Goal: Book appointment/travel/reservation

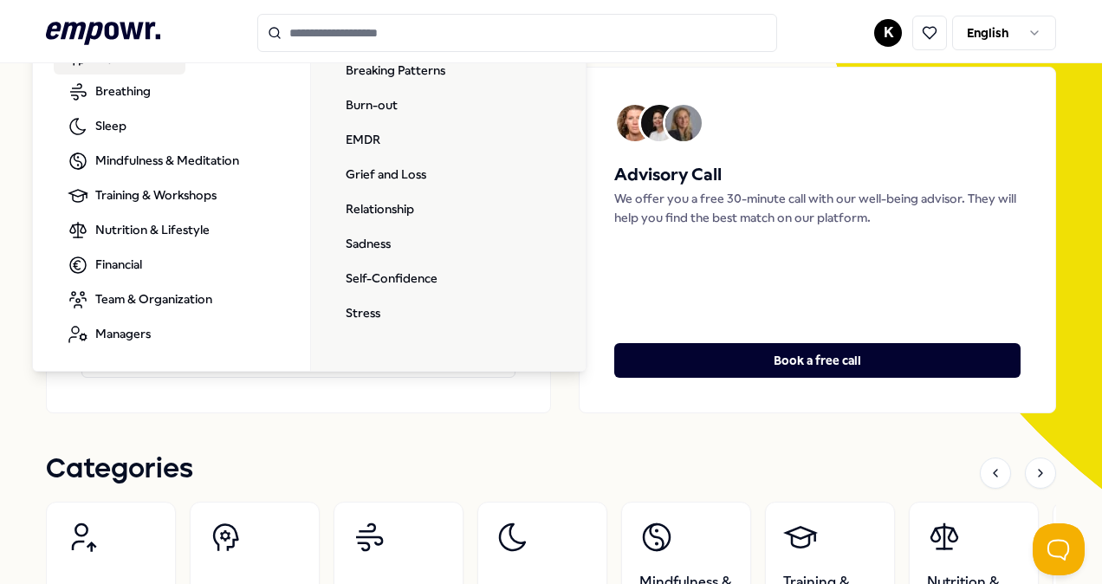
scroll to position [173, 0]
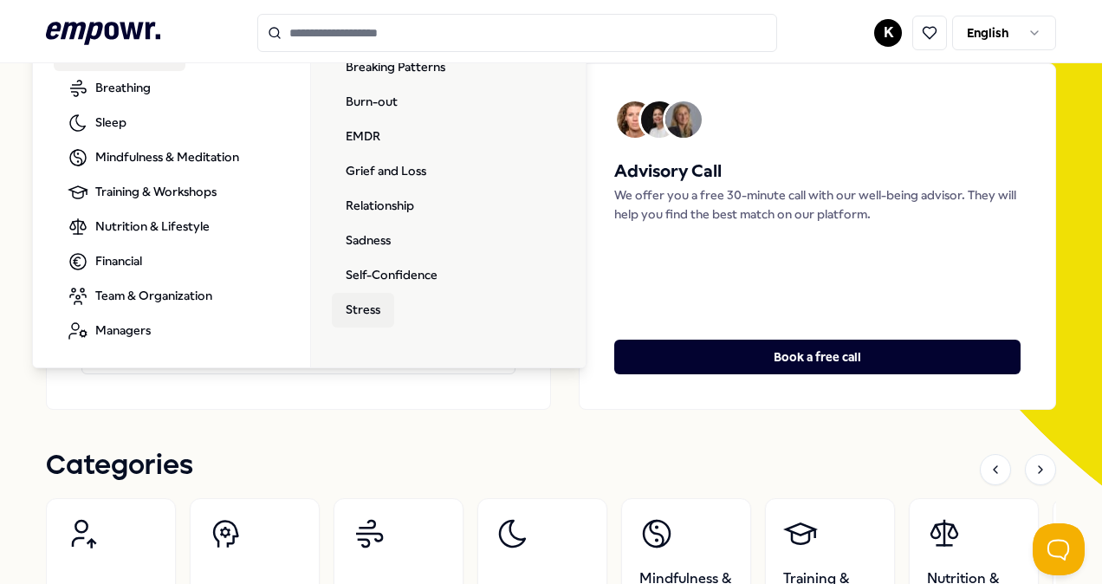
click at [359, 303] on link "Stress" at bounding box center [363, 310] width 62 height 35
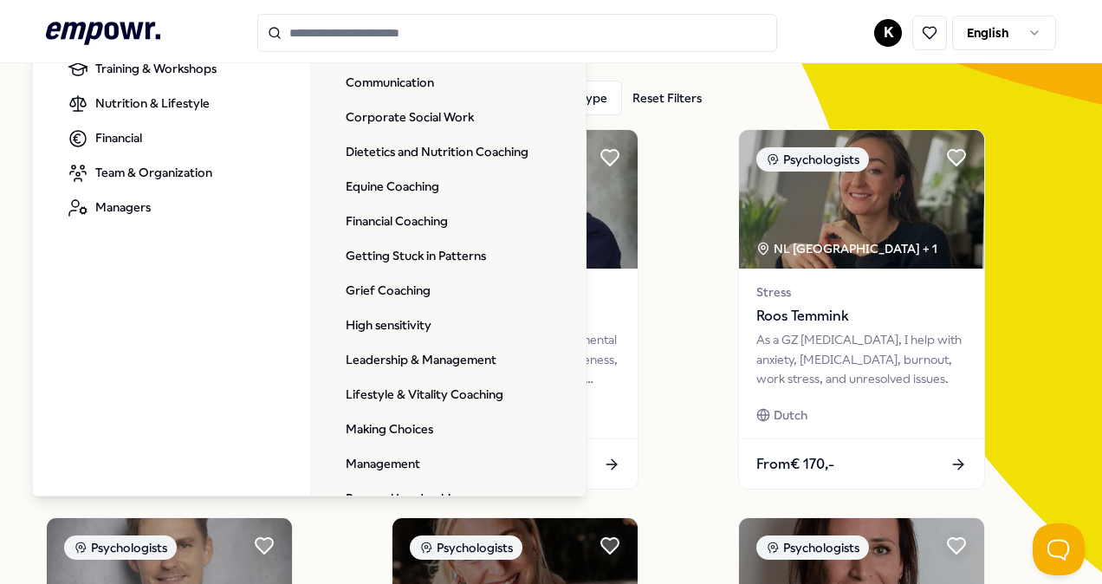
scroll to position [197, 0]
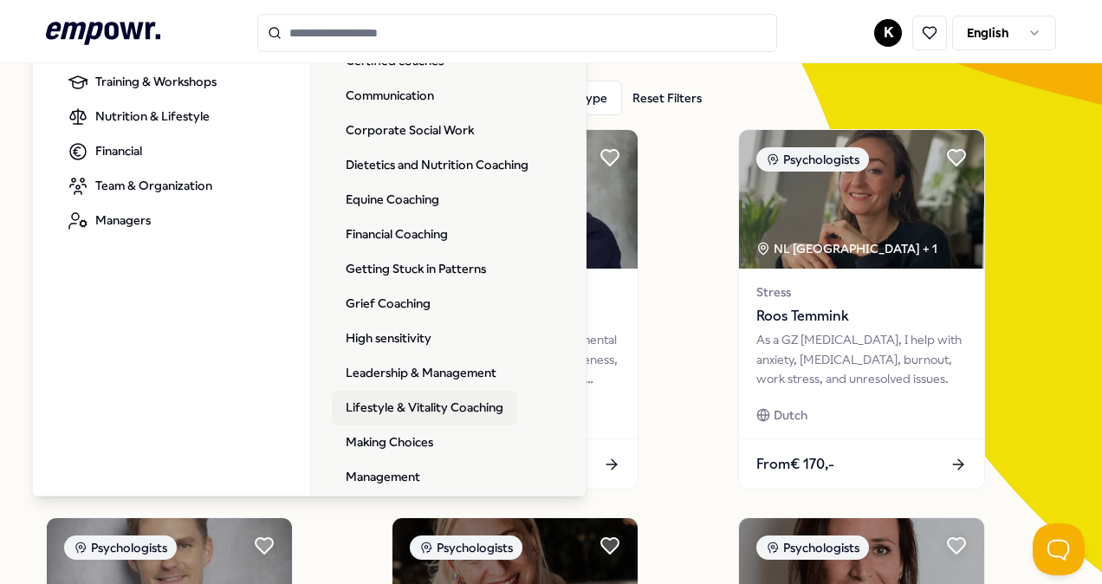
click at [447, 401] on link "Lifestyle & Vitality Coaching" at bounding box center [424, 408] width 185 height 35
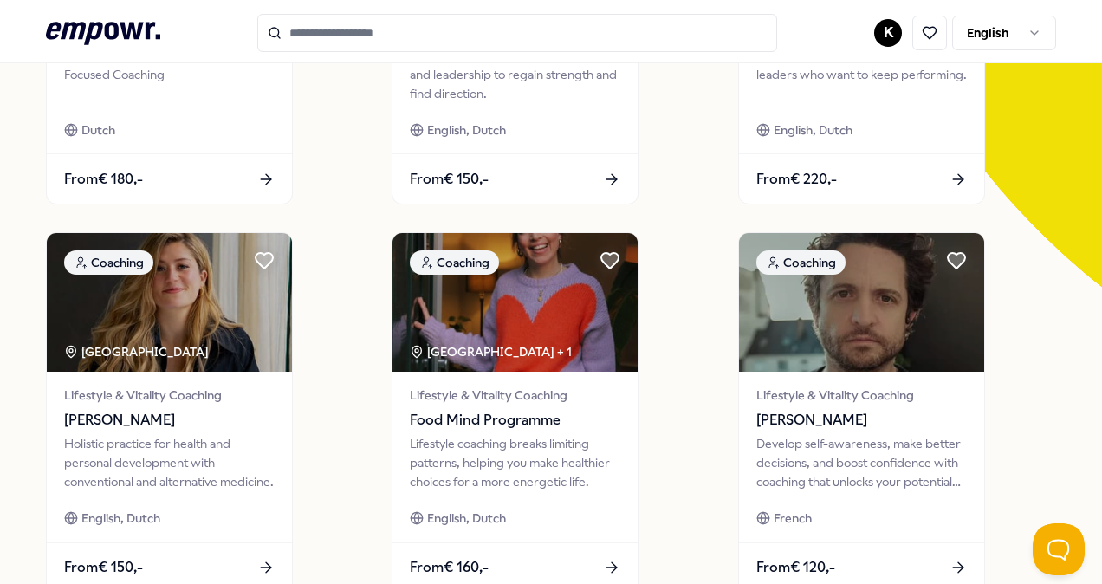
scroll to position [417, 0]
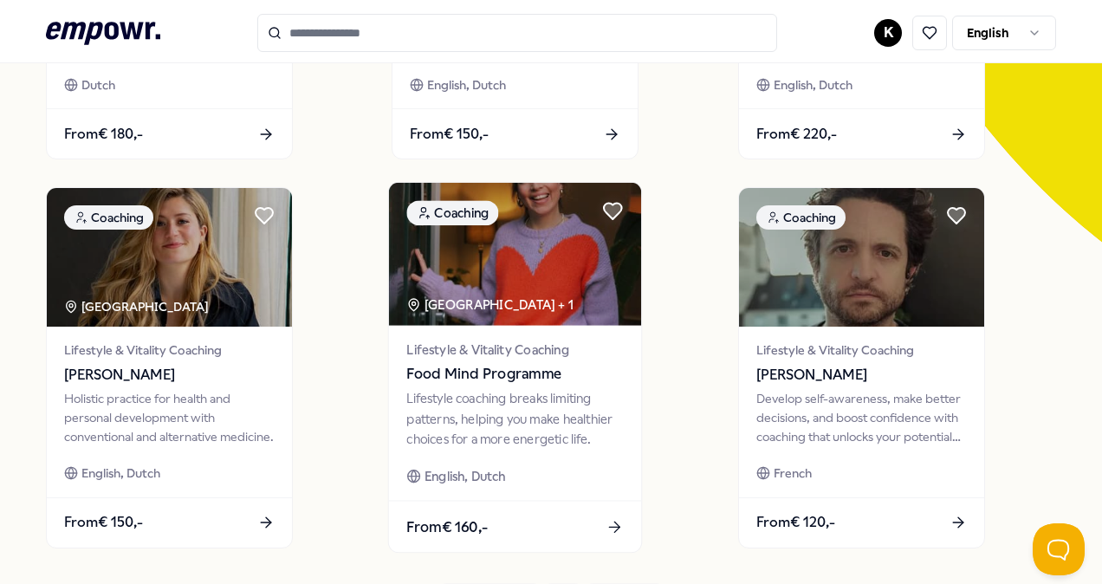
click at [530, 283] on img at bounding box center [515, 254] width 252 height 143
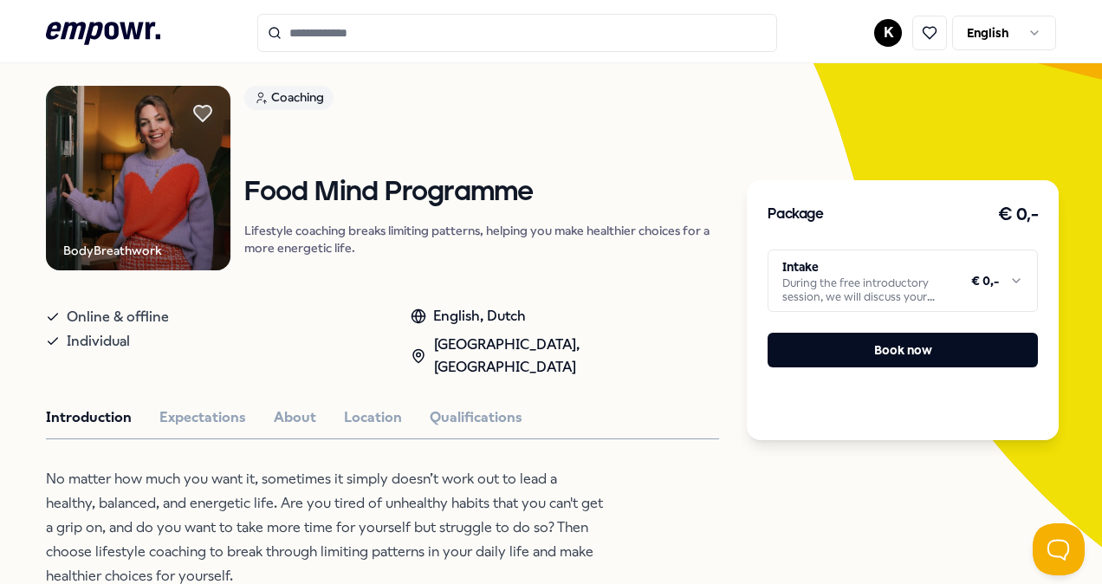
click at [145, 172] on img at bounding box center [138, 178] width 185 height 185
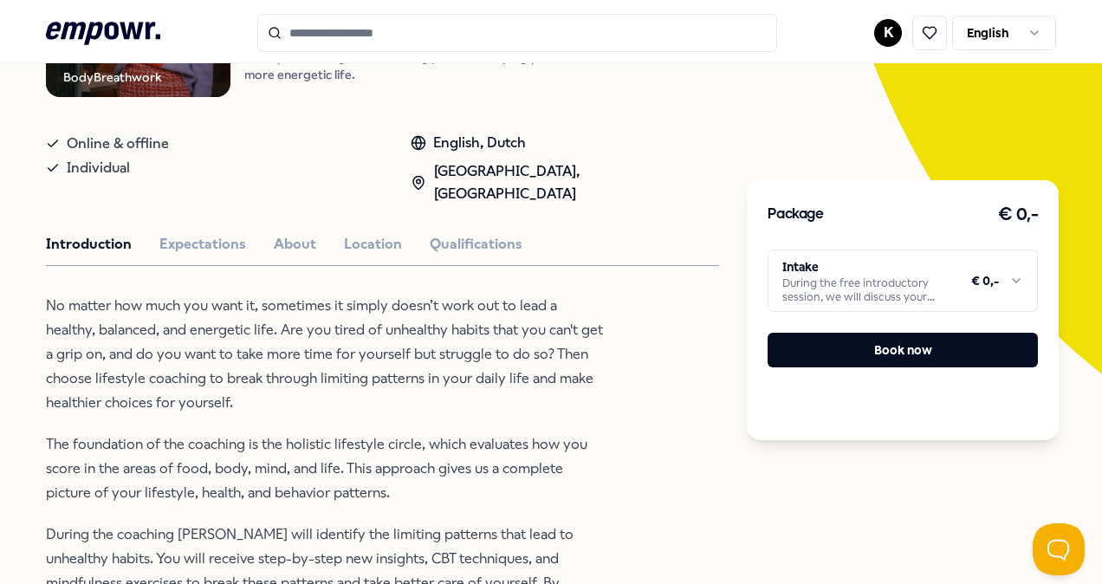
scroll to position [0, 0]
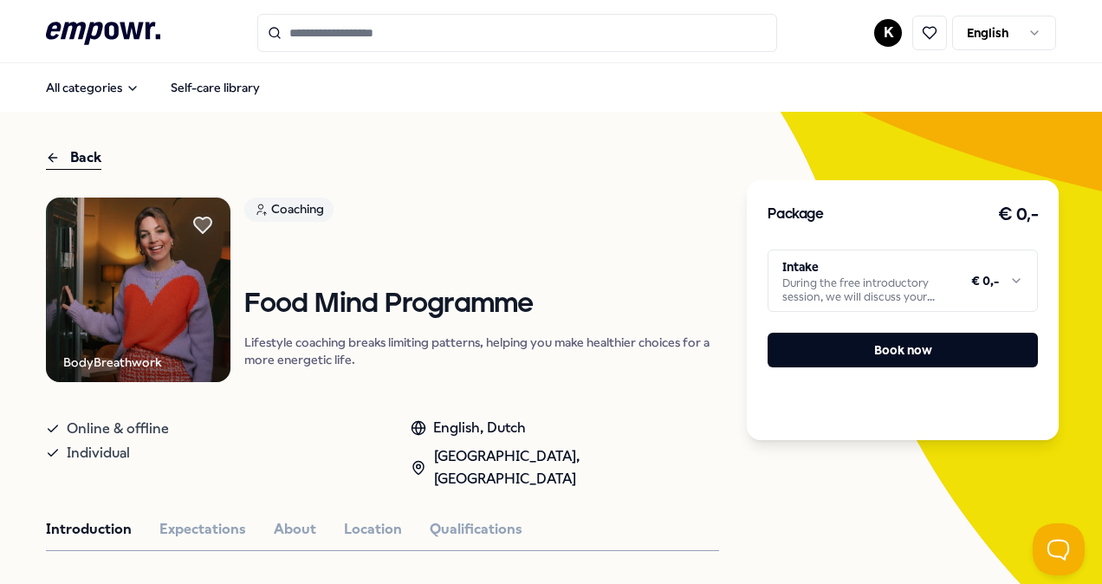
click at [1012, 41] on html ".empowr-logo_svg__cls-1{fill:#03032f} K English All categories Self-care librar…" at bounding box center [551, 292] width 1102 height 584
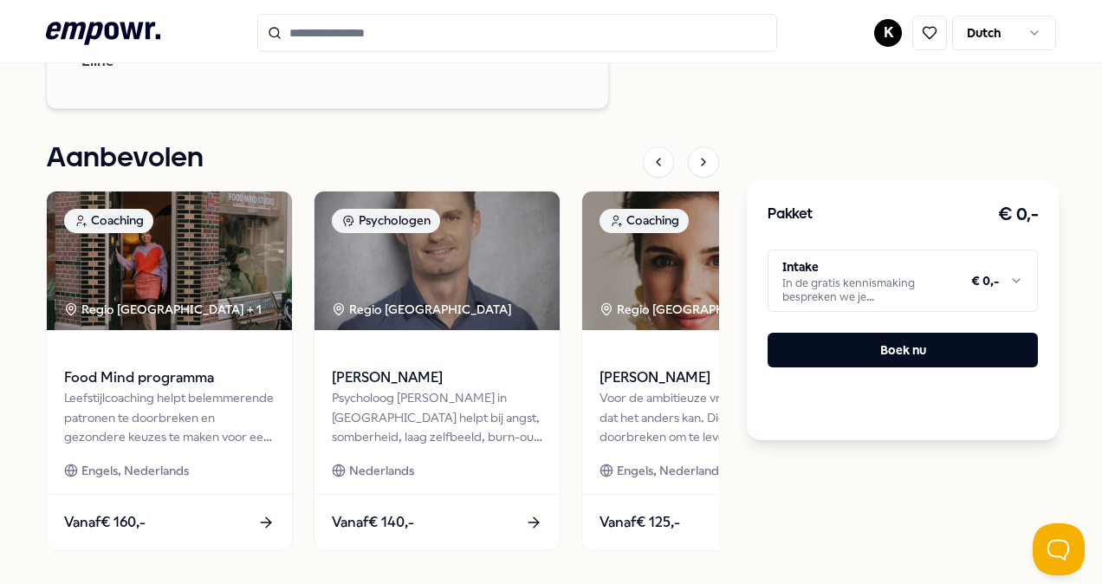
scroll to position [1991, 0]
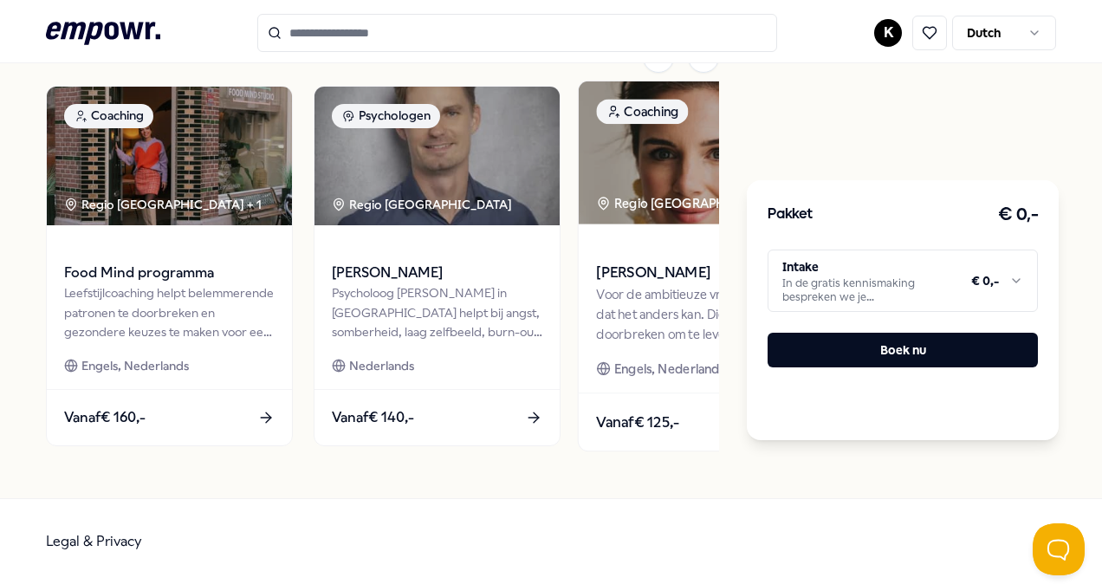
click at [644, 256] on span at bounding box center [704, 248] width 217 height 20
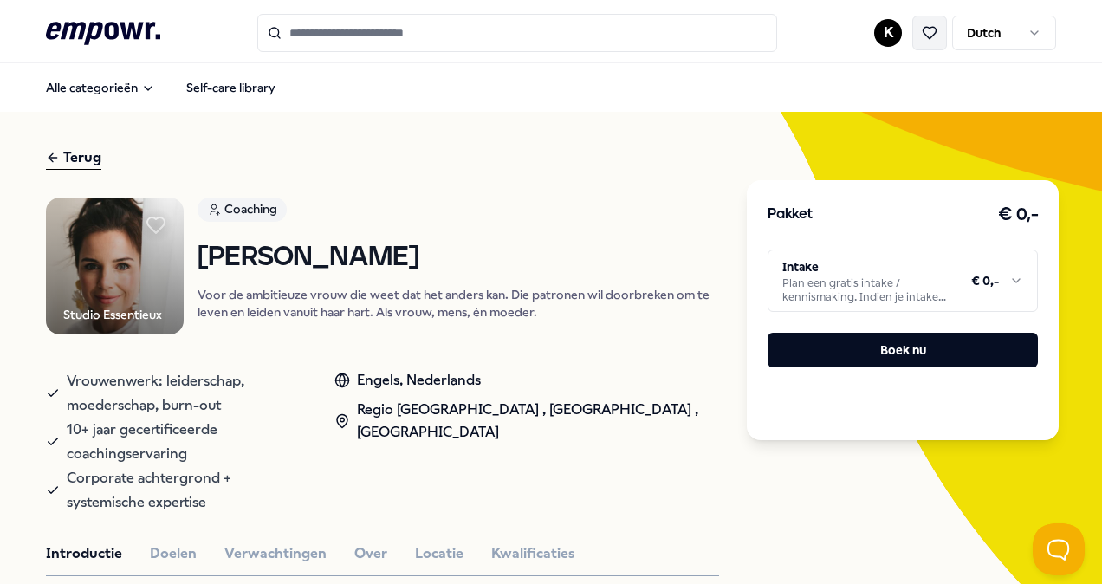
click at [925, 40] on button at bounding box center [929, 33] width 35 height 35
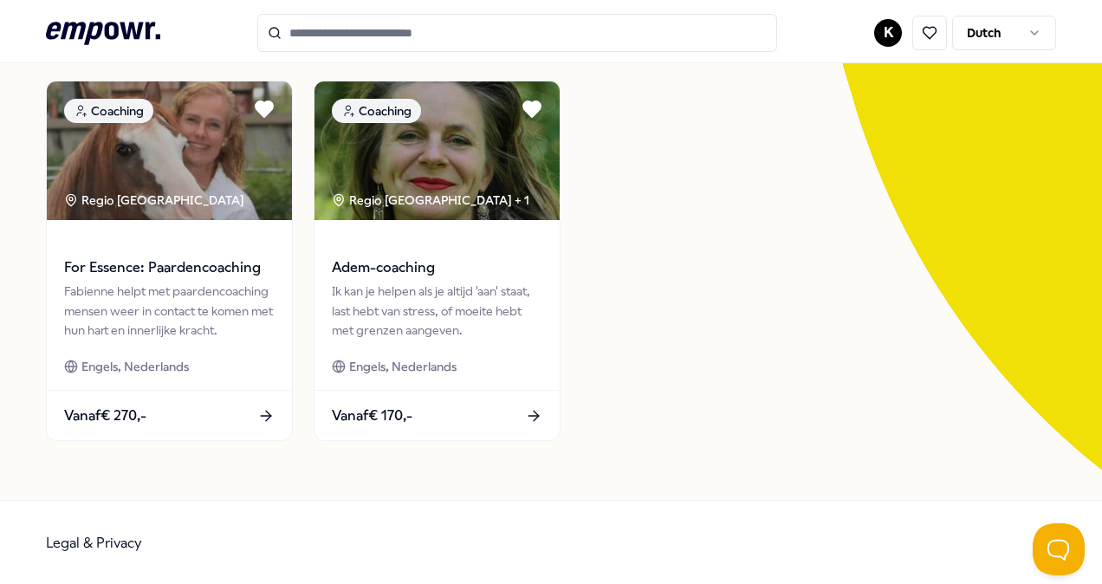
scroll to position [190, 0]
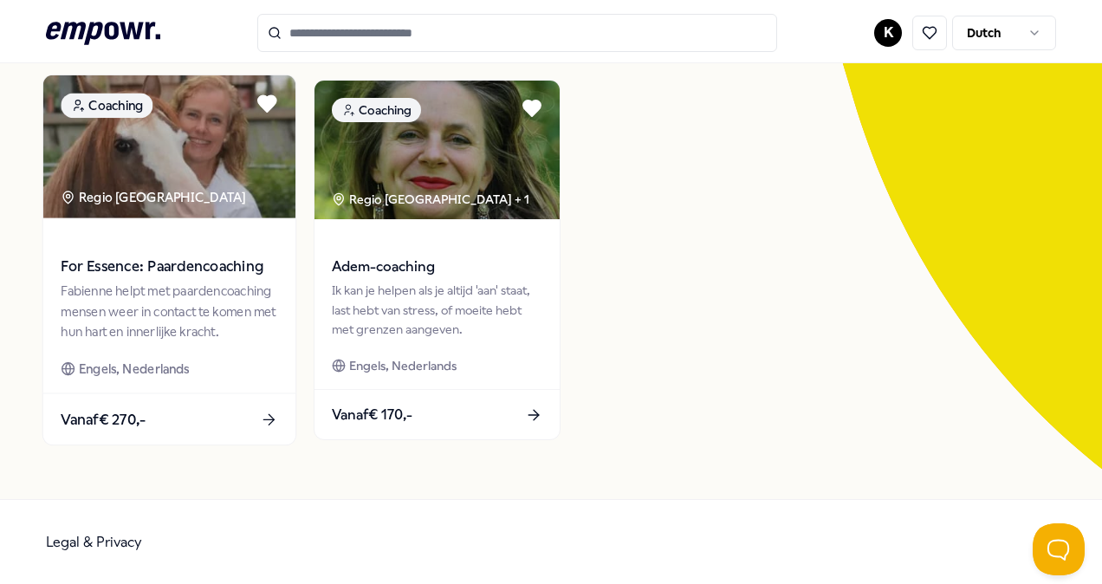
click at [205, 264] on span "For Essence: Paardencoaching" at bounding box center [169, 267] width 217 height 23
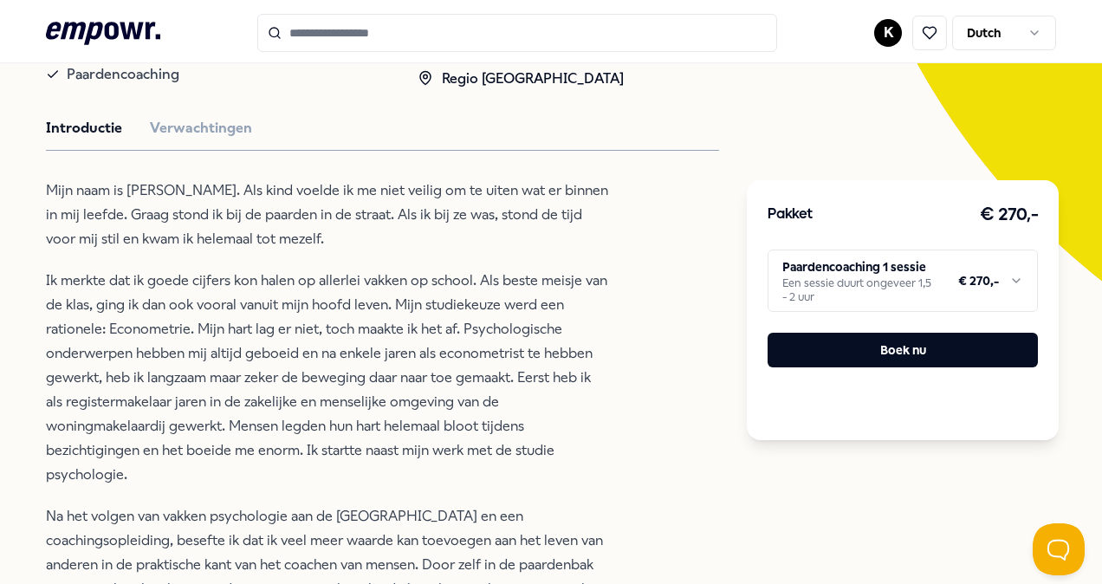
scroll to position [372, 0]
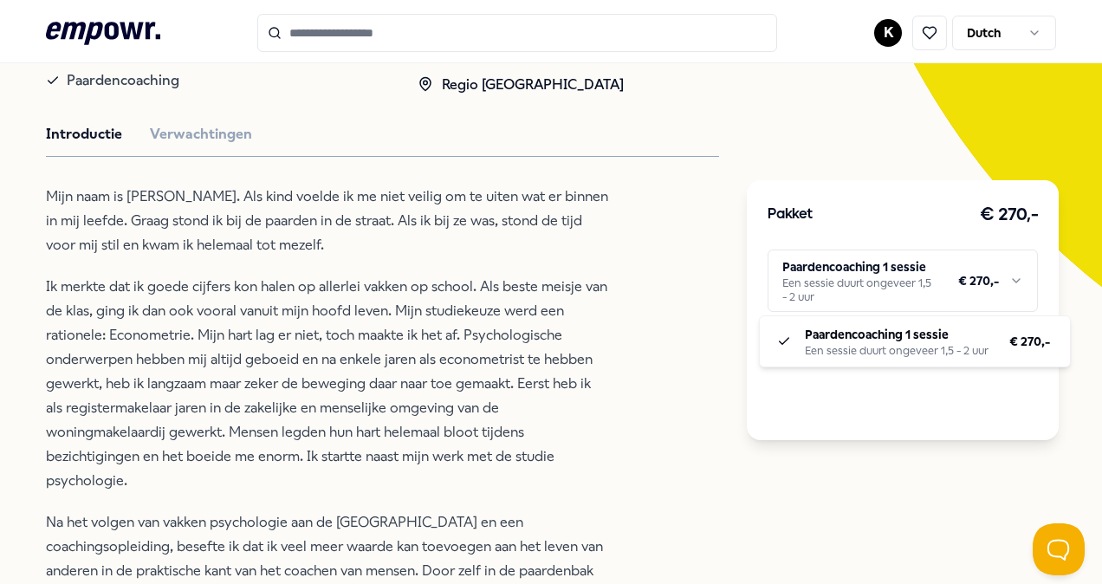
click at [904, 283] on html ".empowr-logo_svg__cls-1{fill:#03032f} K Dutch Alle categorieën Self-care librar…" at bounding box center [551, 292] width 1102 height 584
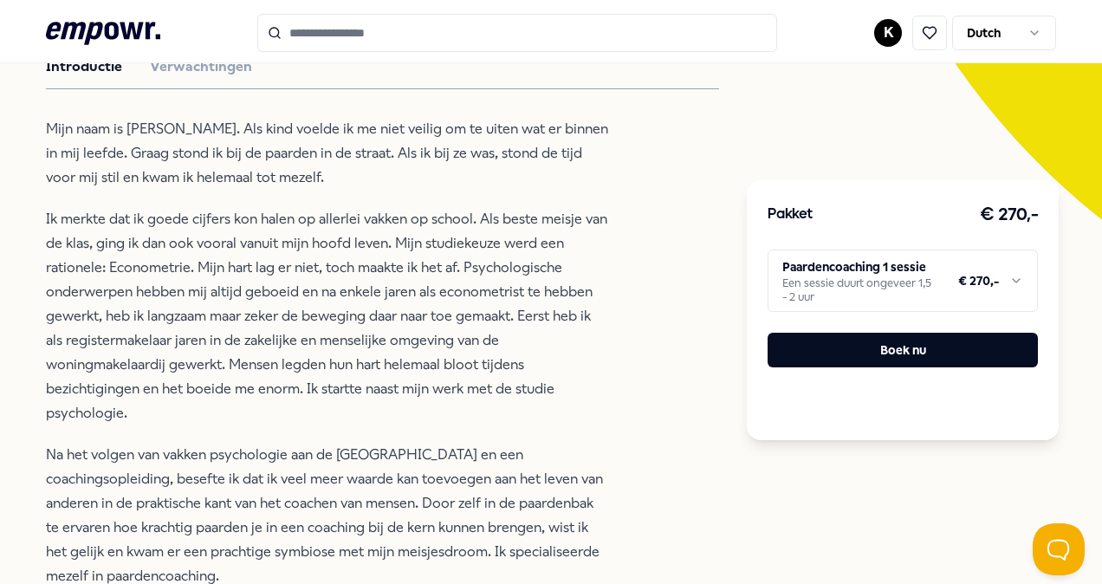
scroll to position [0, 0]
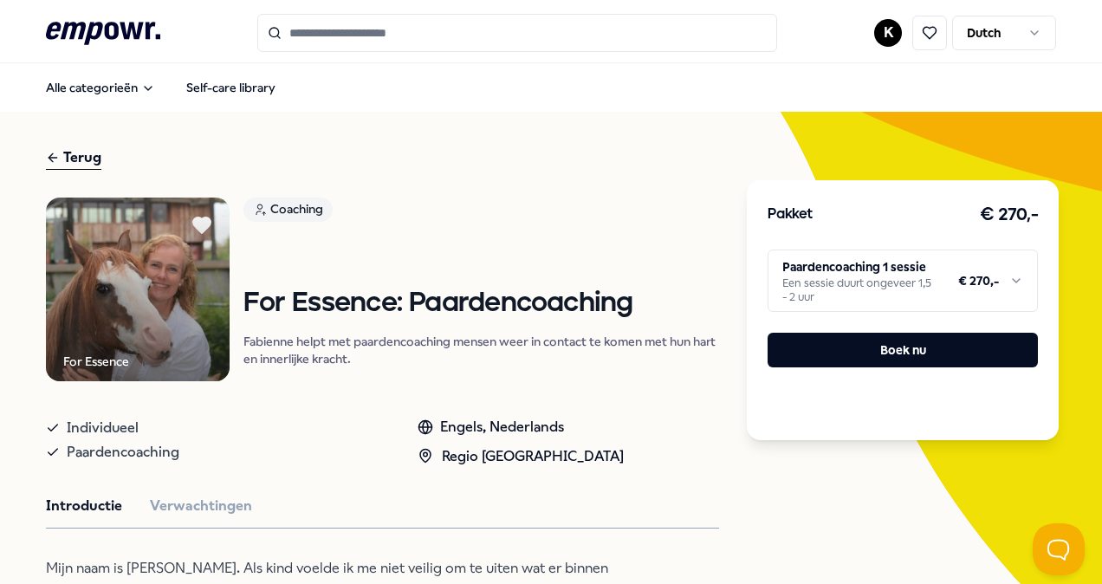
click at [574, 206] on link "Coaching" at bounding box center [481, 213] width 476 height 30
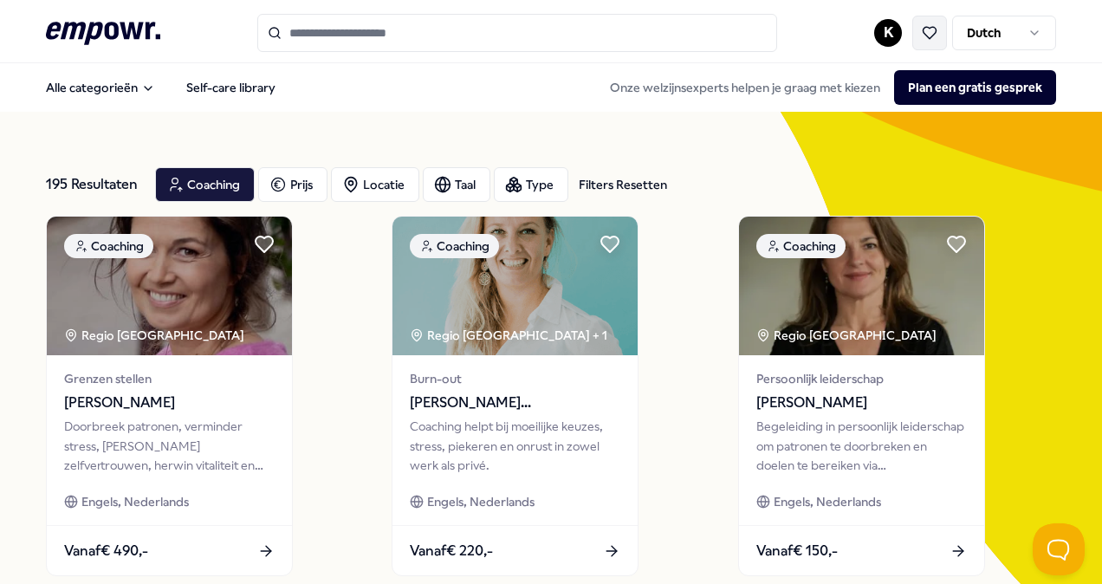
click at [922, 25] on icon at bounding box center [930, 33] width 16 height 16
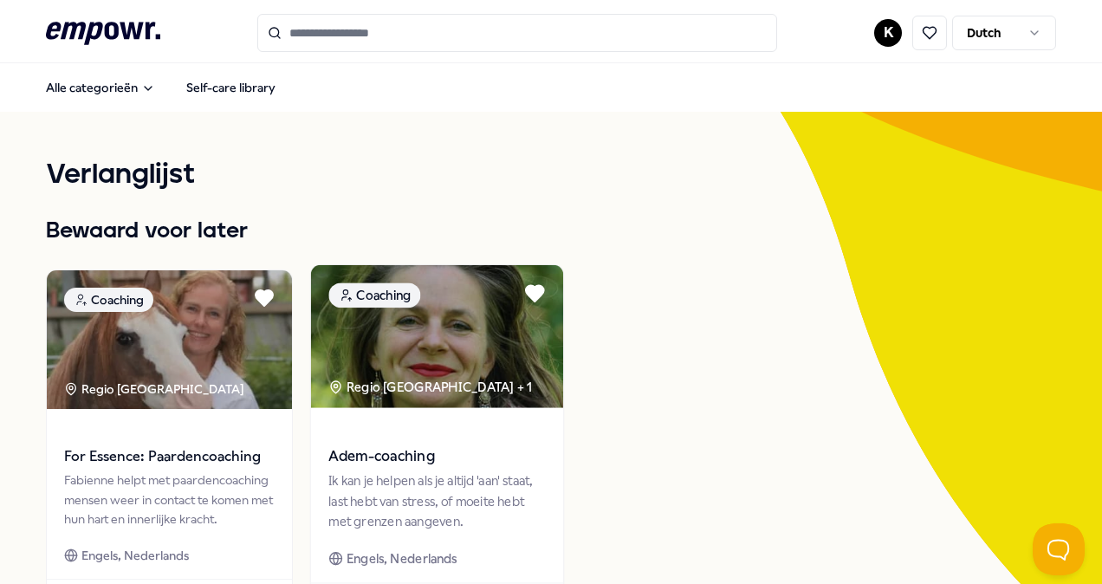
click at [411, 501] on div "Ik kan je helpen als je altijd 'aan' staat, last hebt van stress, of moeite heb…" at bounding box center [436, 501] width 217 height 60
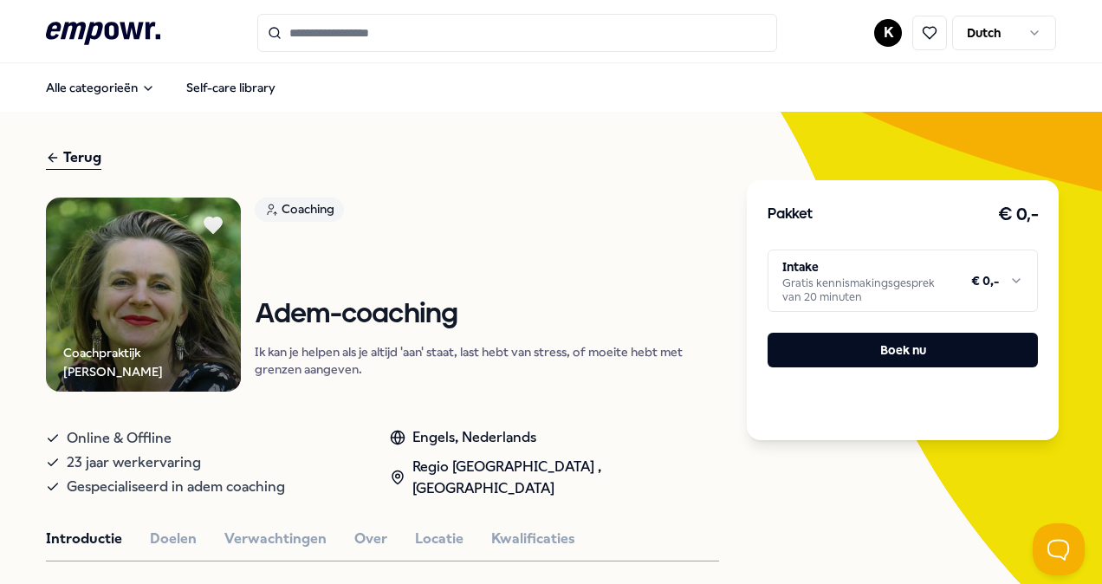
click at [475, 49] on input "Search for products, categories or subcategories" at bounding box center [517, 33] width 520 height 38
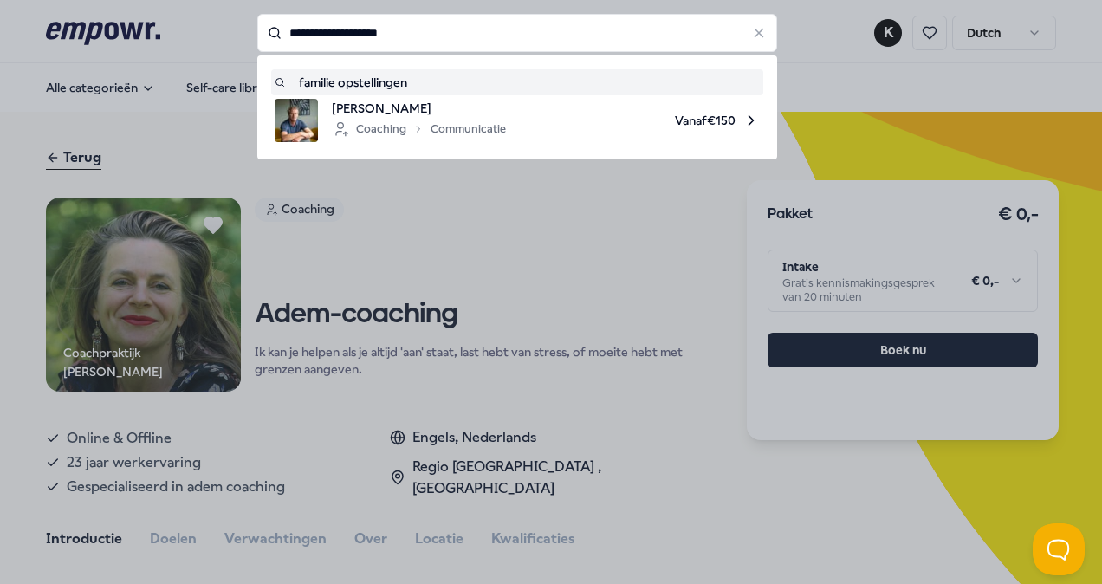
type input "**********"
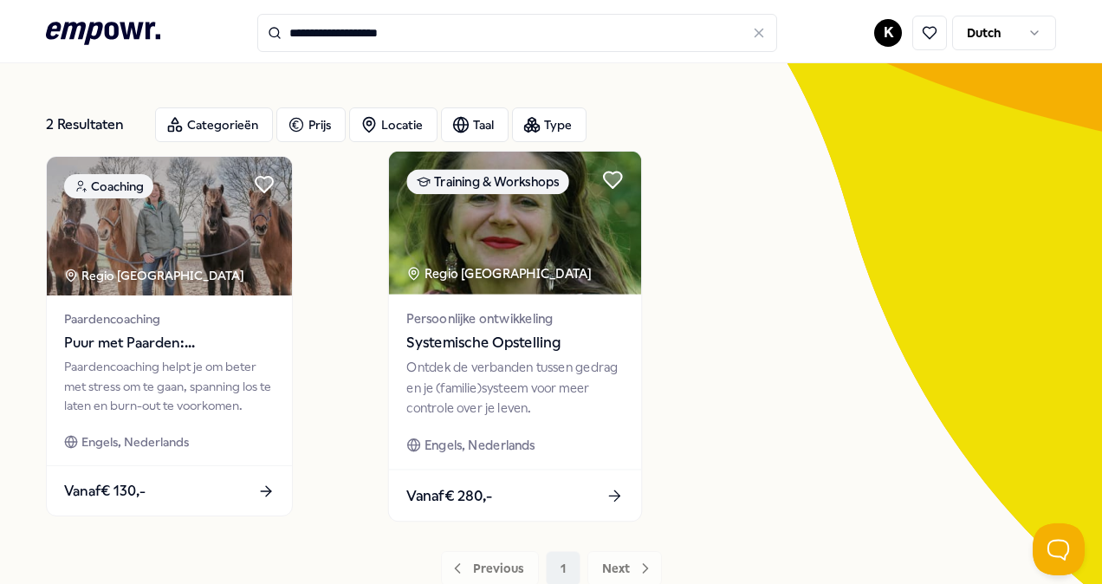
scroll to position [87, 0]
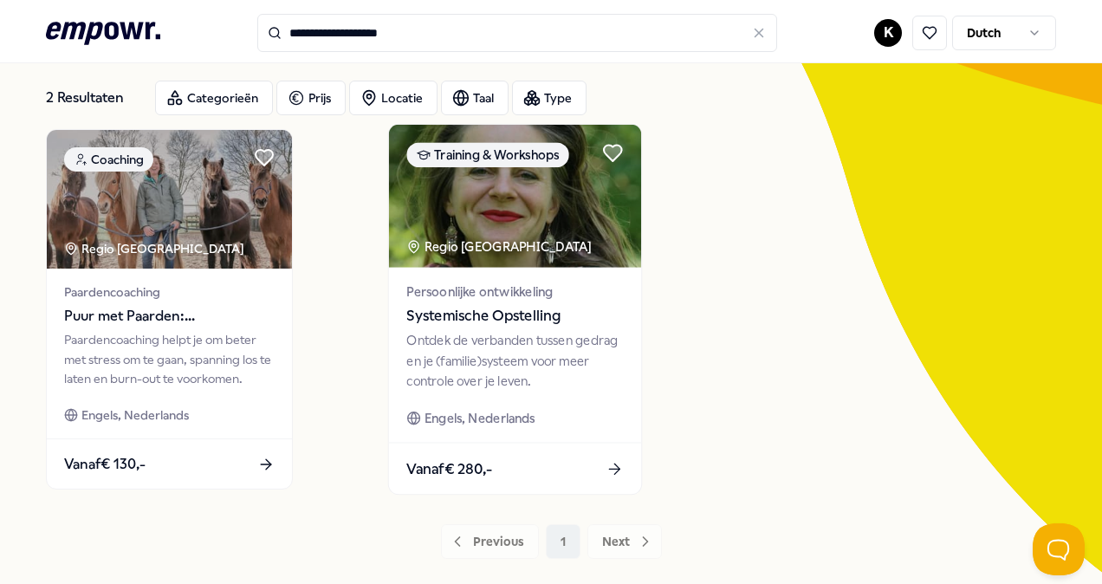
click at [591, 259] on img at bounding box center [515, 196] width 252 height 143
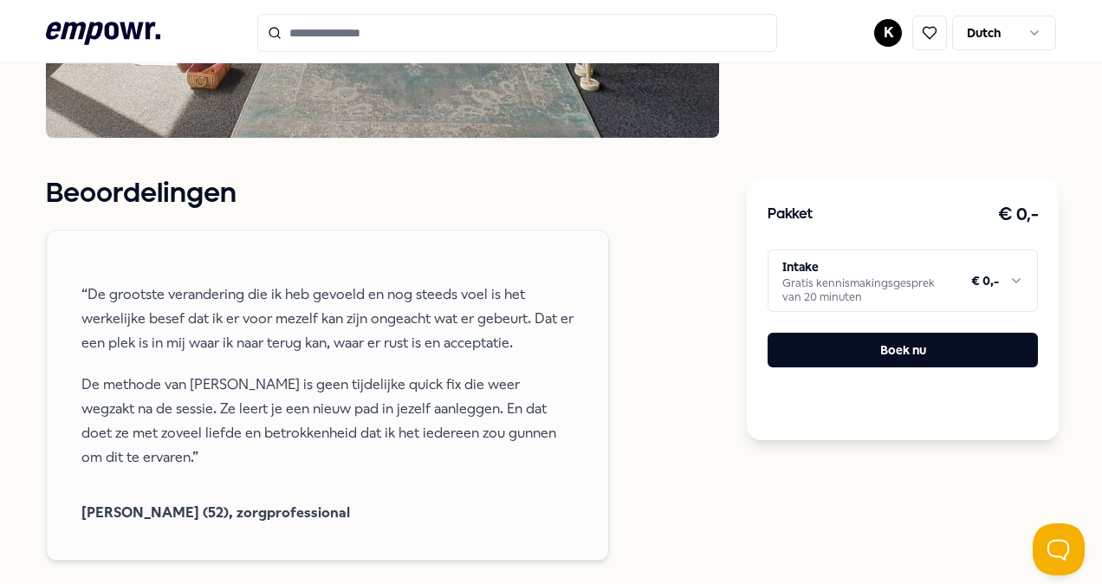
scroll to position [1473, 0]
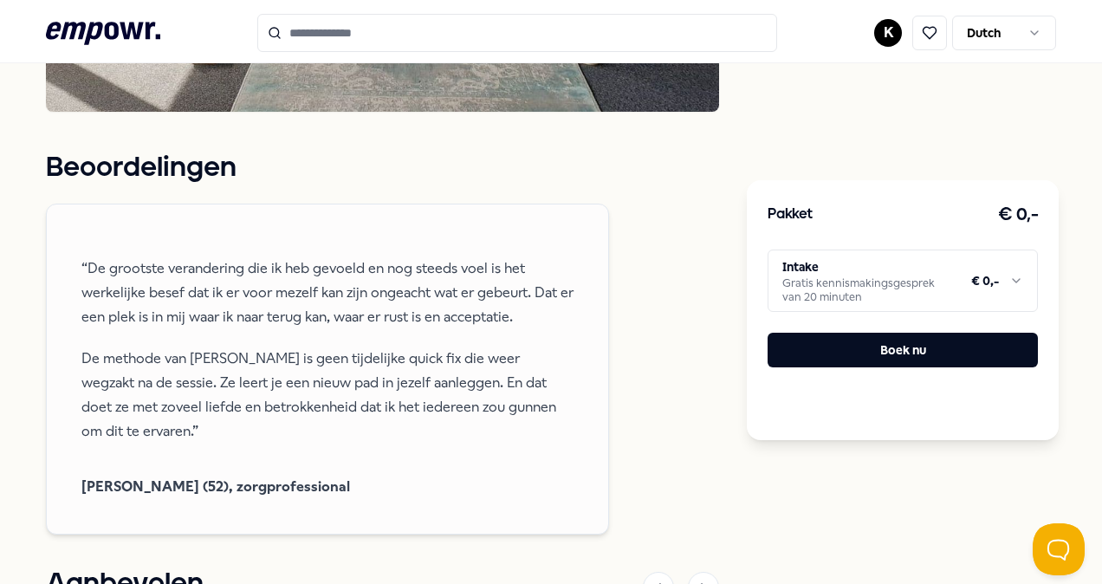
click at [991, 290] on html ".empowr-logo_svg__cls-1{fill:#03032f} K Dutch Alle categorieën Self-care librar…" at bounding box center [551, 292] width 1102 height 584
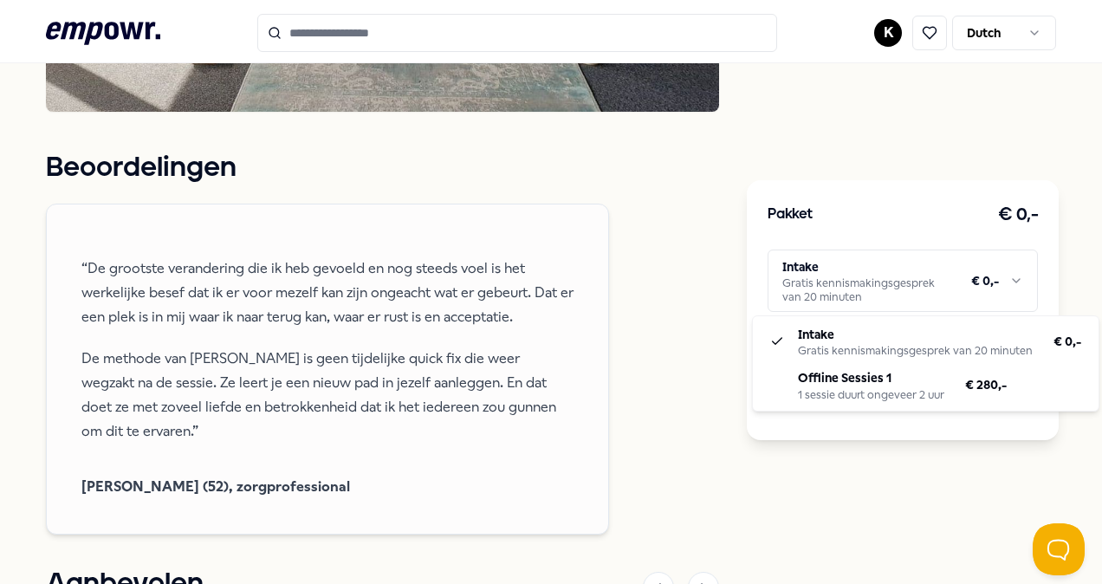
click at [672, 388] on html ".empowr-logo_svg__cls-1{fill:#03032f} K Dutch Alle categorieën Self-care librar…" at bounding box center [551, 292] width 1102 height 584
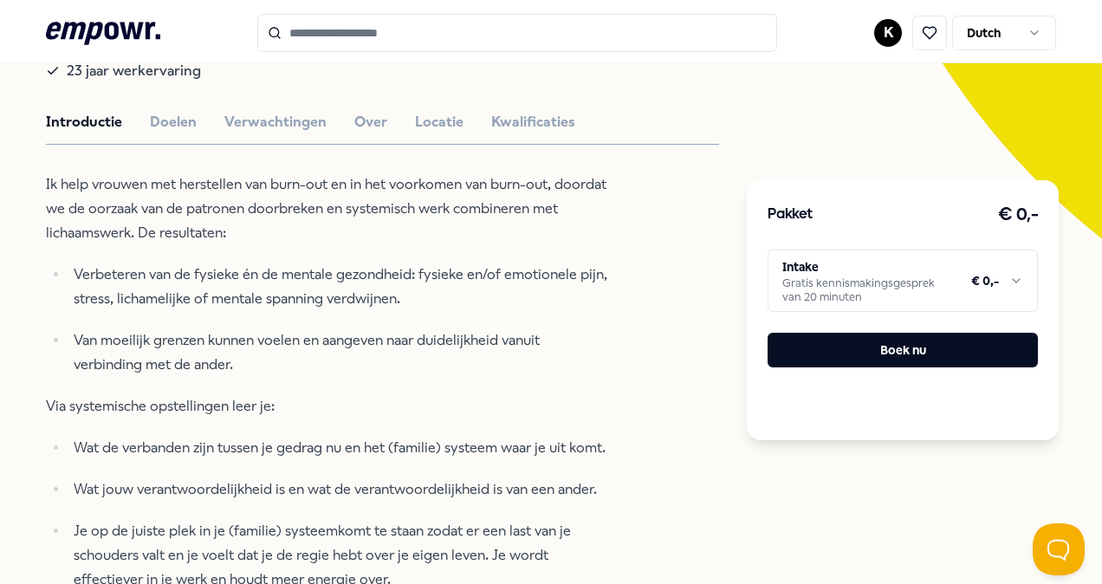
scroll to position [260, 0]
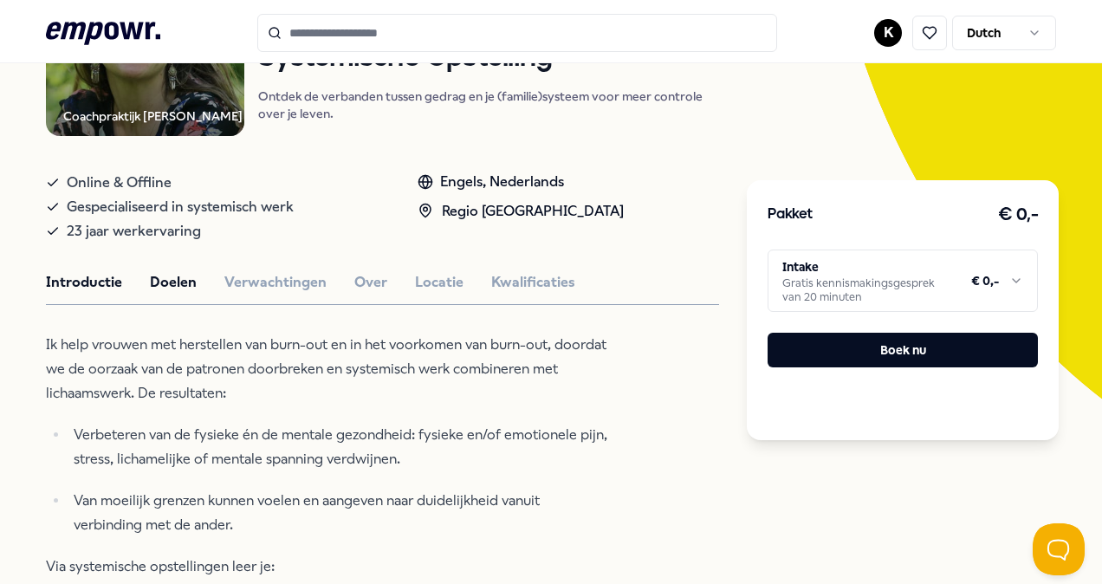
click at [185, 284] on button "Doelen" at bounding box center [173, 282] width 47 height 23
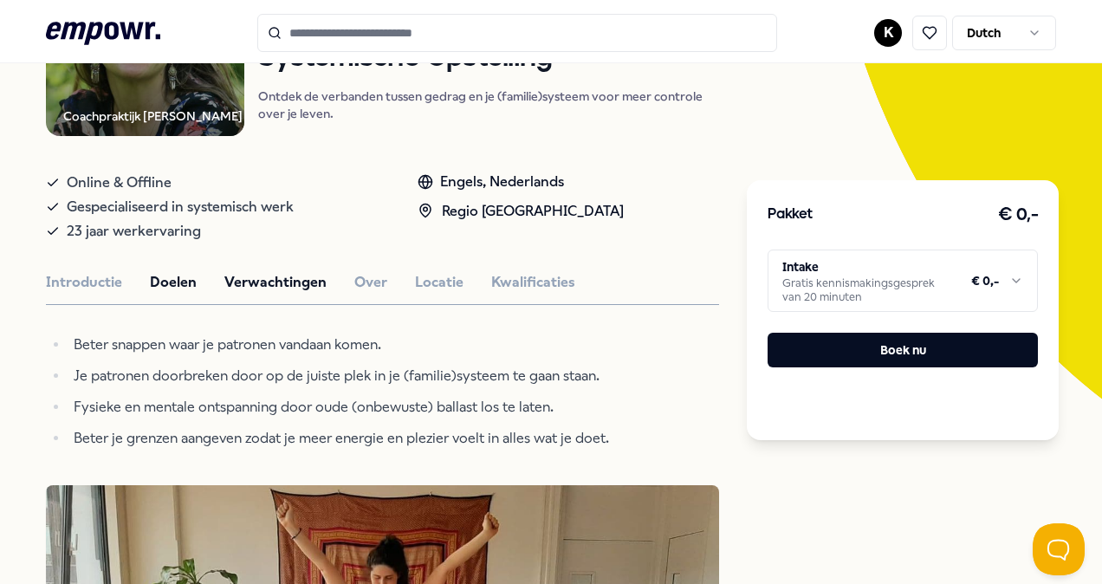
click at [302, 288] on button "Verwachtingen" at bounding box center [275, 282] width 102 height 23
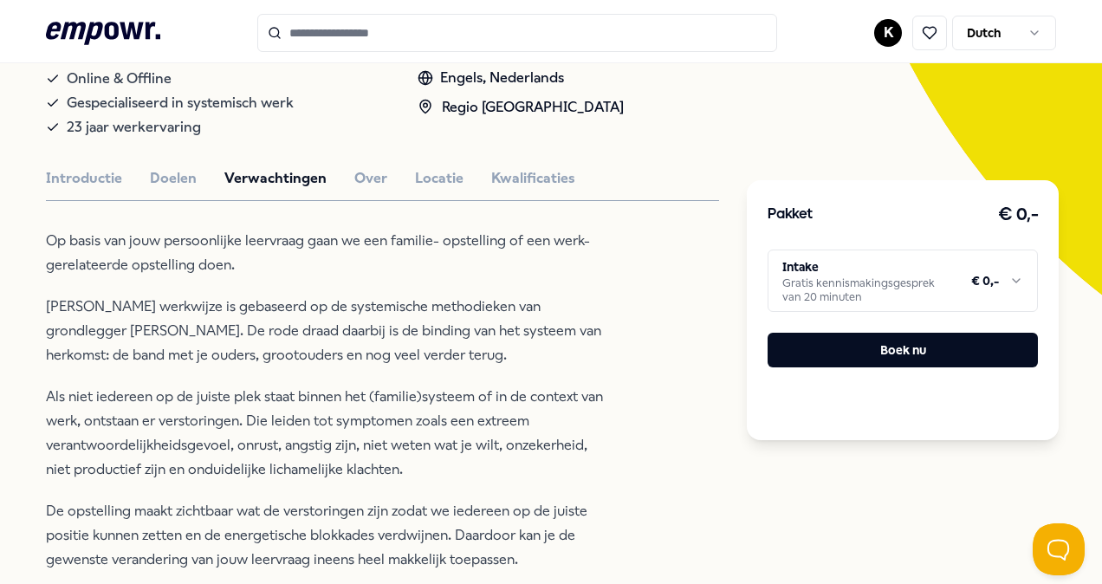
scroll to position [173, 0]
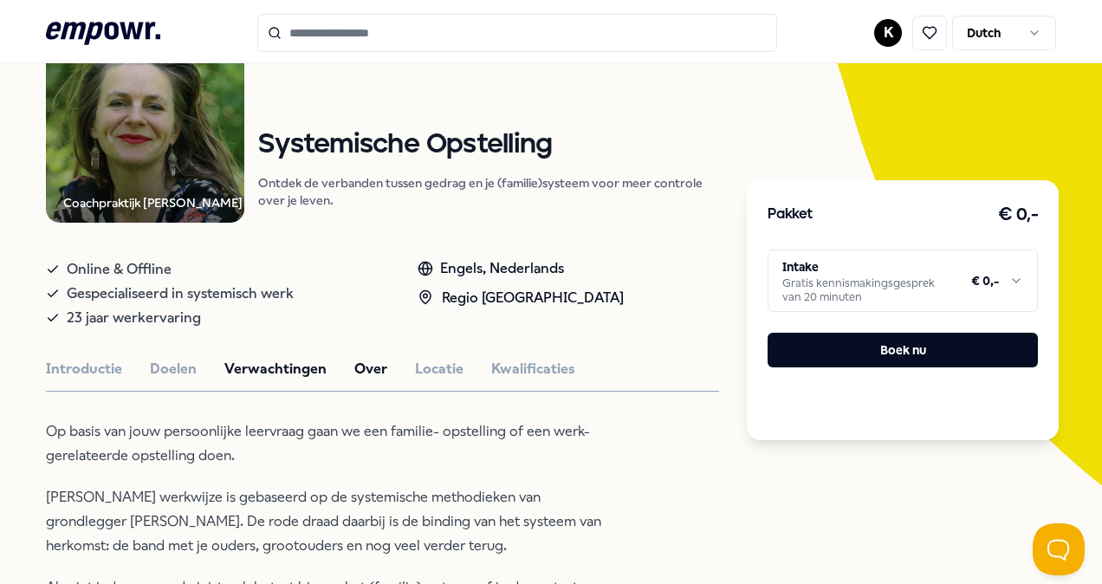
click at [369, 366] on button "Over" at bounding box center [370, 369] width 33 height 23
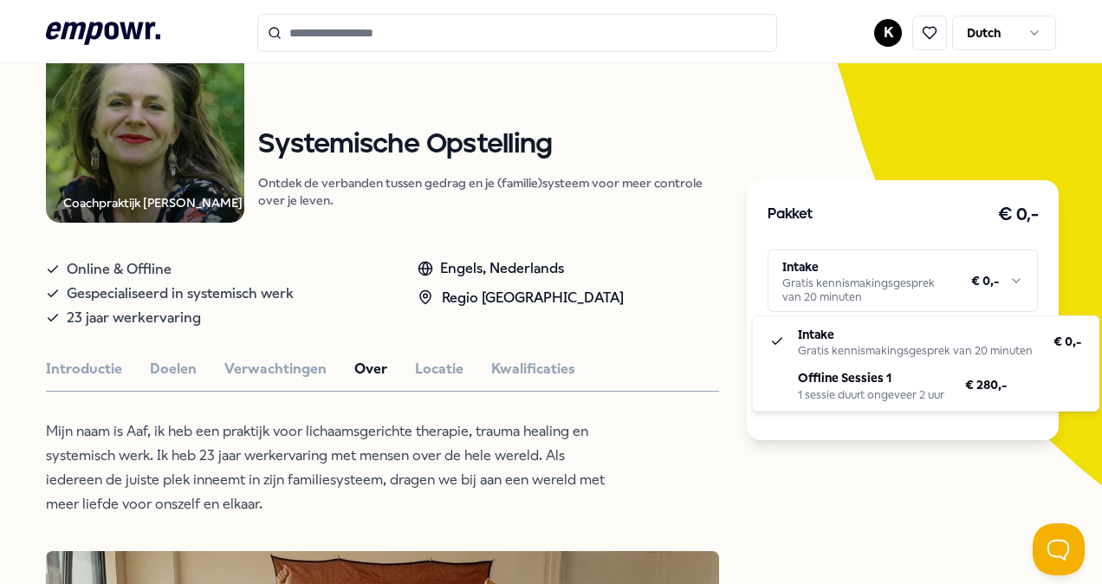
click at [917, 277] on html ".empowr-logo_svg__cls-1{fill:#03032f} K Dutch Alle categorieën Self-care librar…" at bounding box center [551, 292] width 1102 height 584
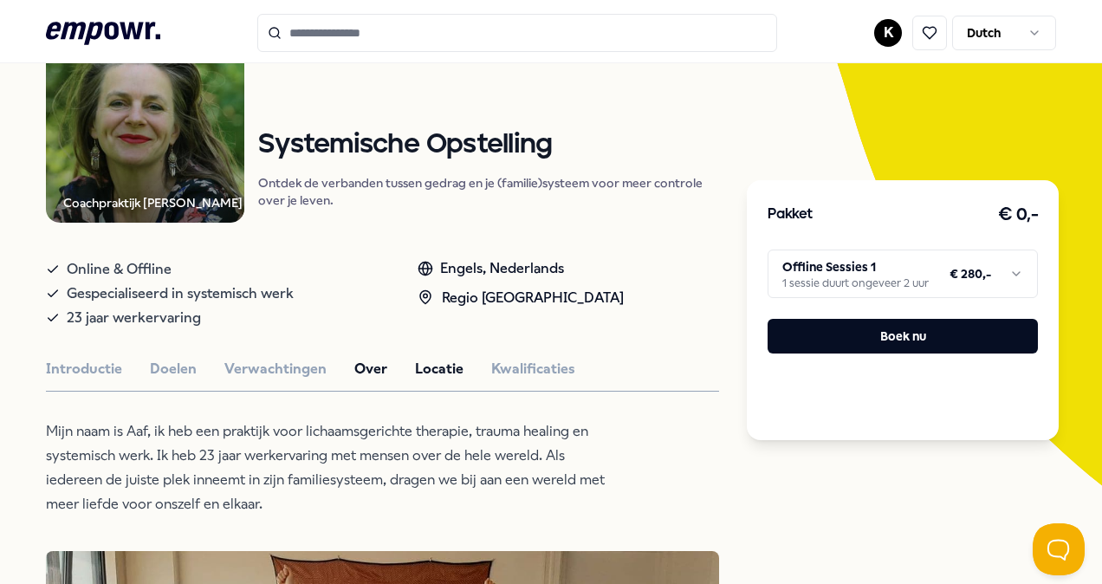
click at [420, 360] on button "Locatie" at bounding box center [439, 369] width 49 height 23
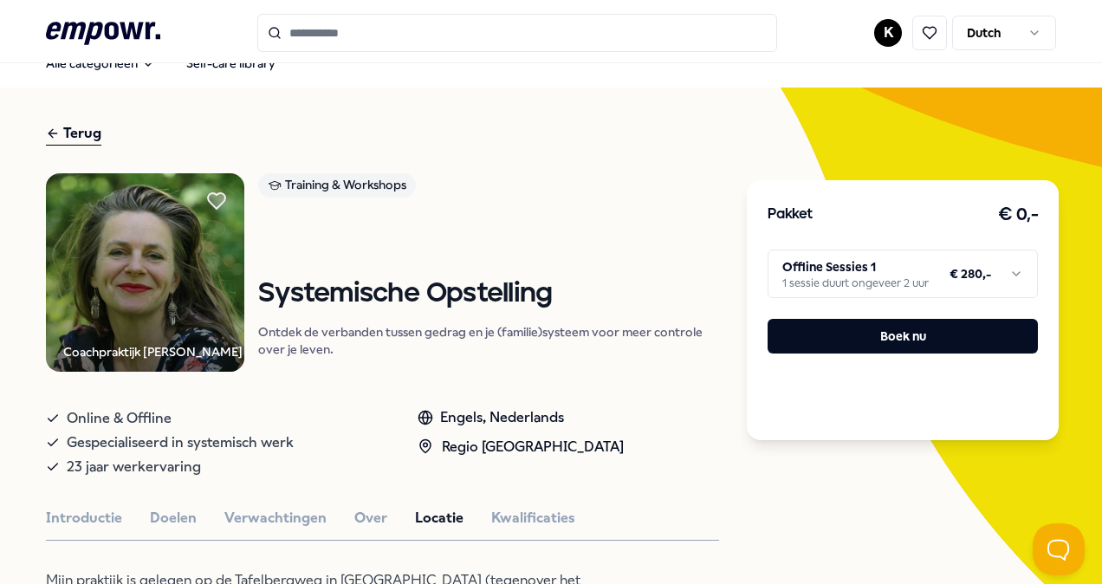
scroll to position [0, 0]
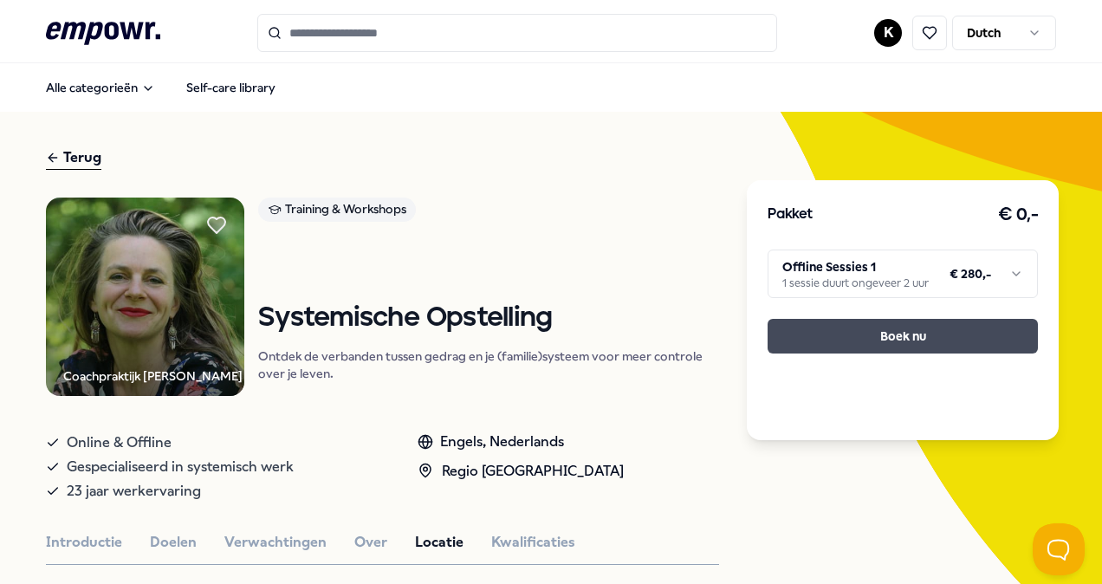
click at [910, 330] on button "Boek nu" at bounding box center [903, 336] width 270 height 35
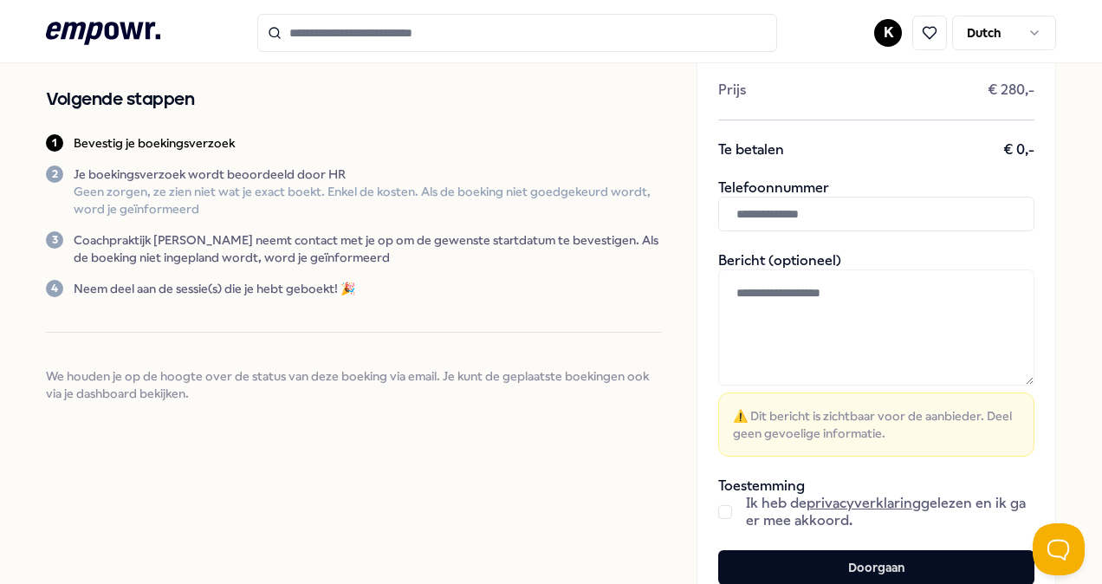
scroll to position [152, 0]
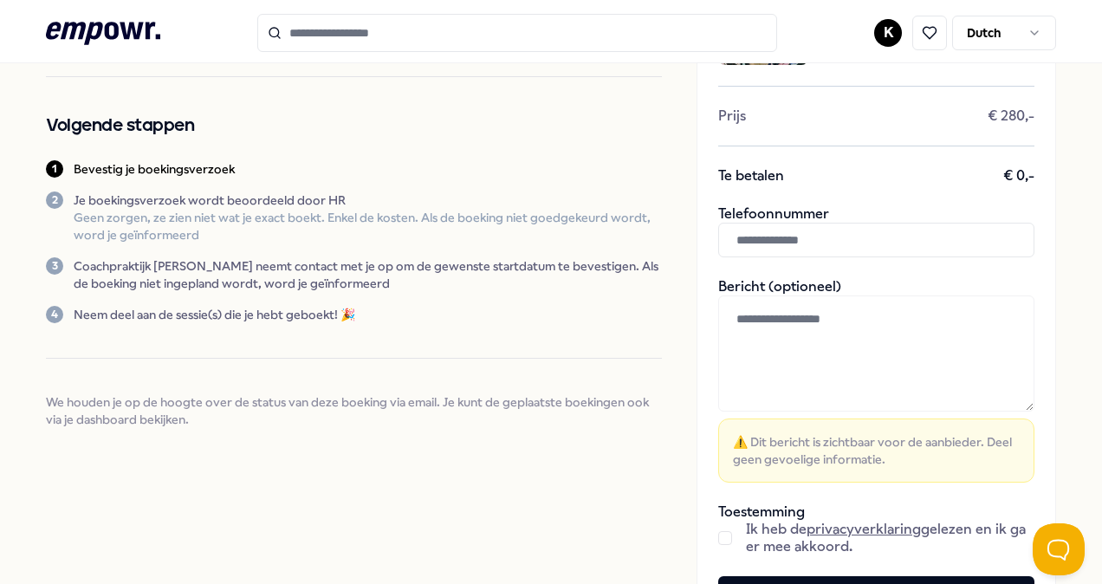
click at [845, 230] on input "text" at bounding box center [876, 240] width 316 height 35
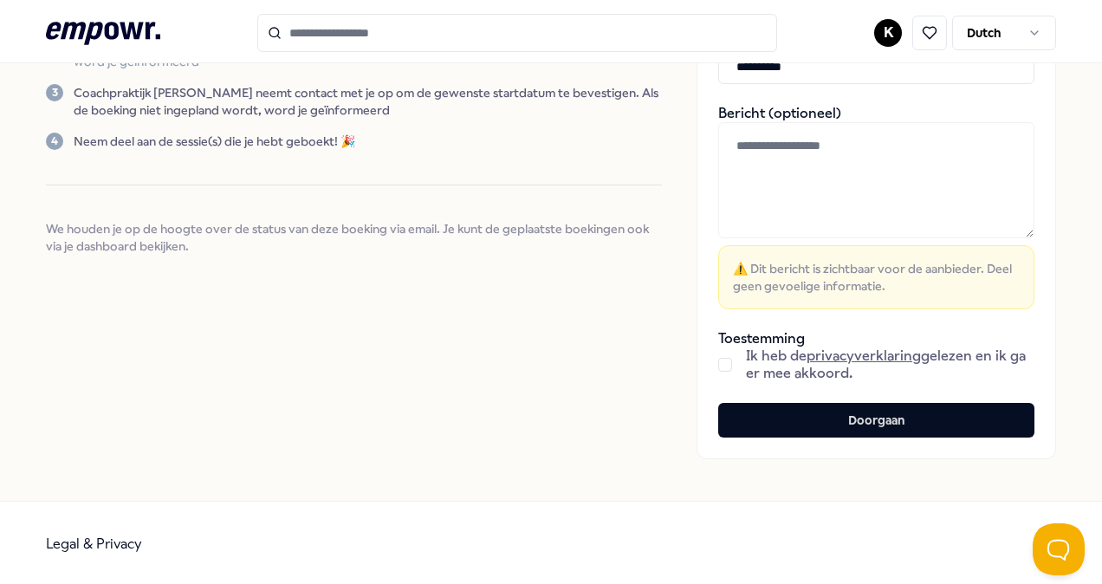
type input "**********"
click at [721, 363] on div "Ik heb de privacyverklaring gelezen en ik ga er mee akkoord." at bounding box center [876, 364] width 316 height 35
click at [720, 365] on div "Ik heb de privacyverklaring gelezen en ik ga er mee akkoord." at bounding box center [876, 364] width 316 height 35
click at [718, 364] on button "button" at bounding box center [725, 365] width 14 height 14
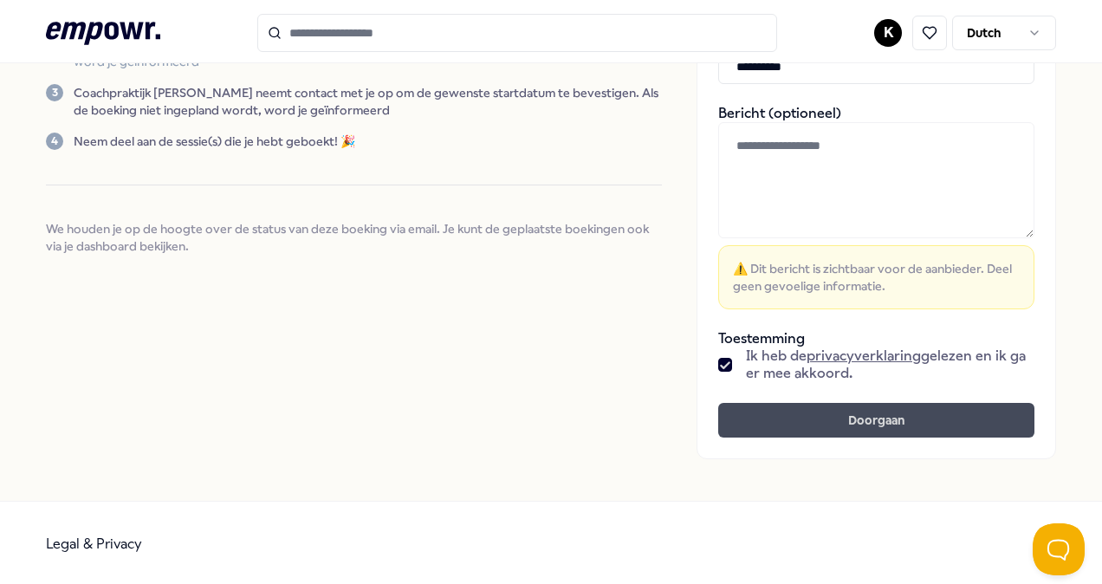
click at [835, 430] on button "Doorgaan" at bounding box center [876, 420] width 316 height 35
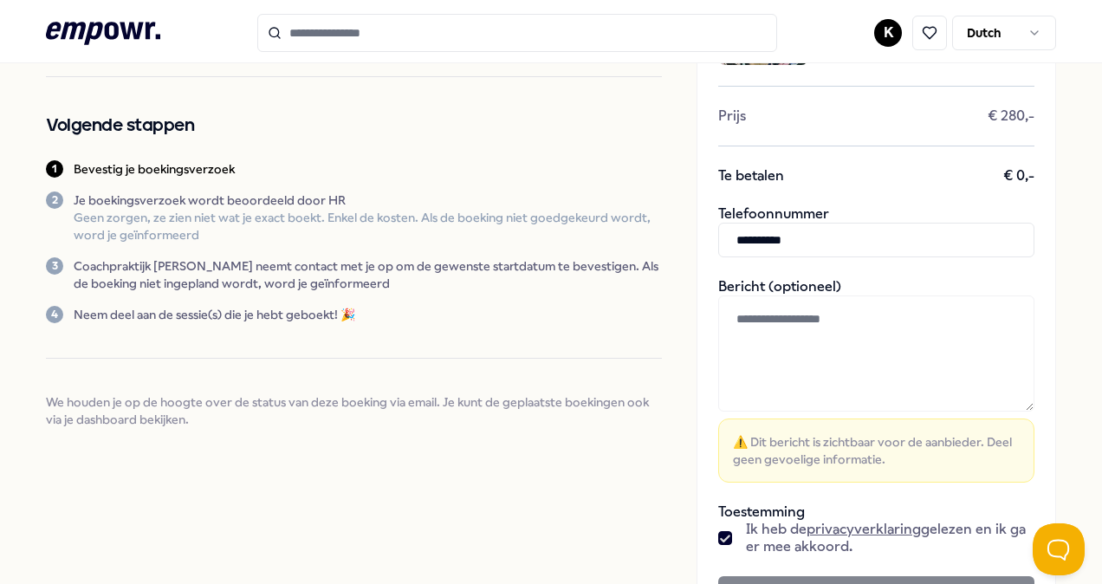
scroll to position [8, 0]
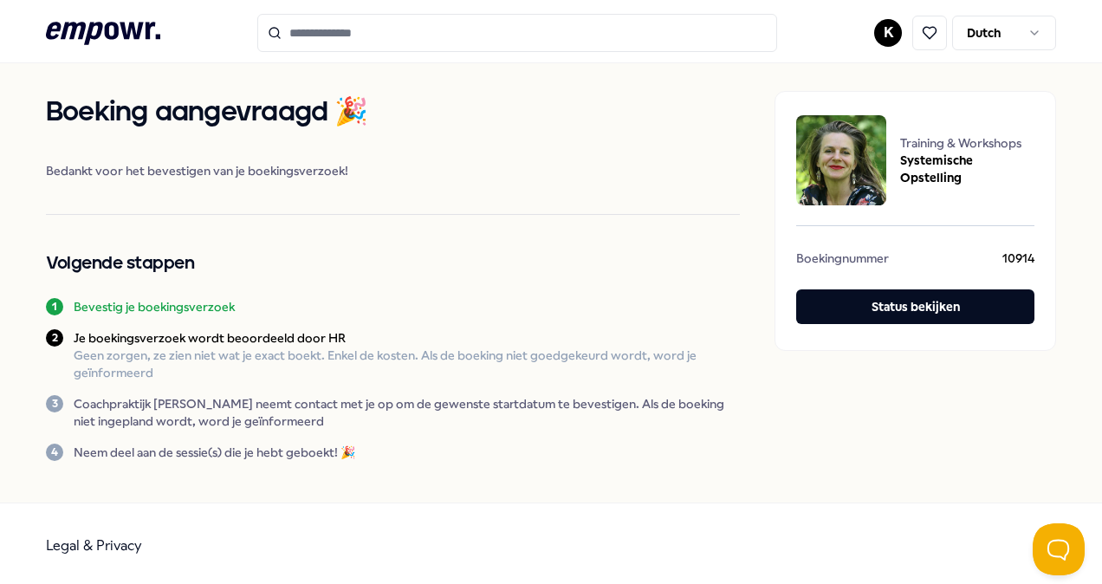
scroll to position [17, 0]
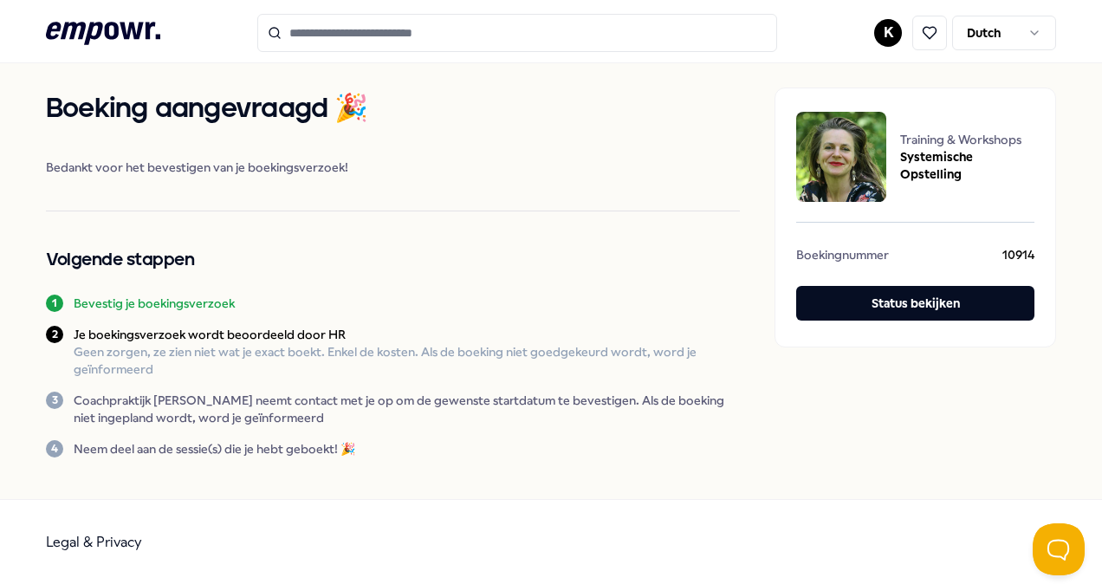
click at [94, 29] on icon ".empowr-logo_svg__cls-1{fill:#03032f}" at bounding box center [103, 33] width 114 height 32
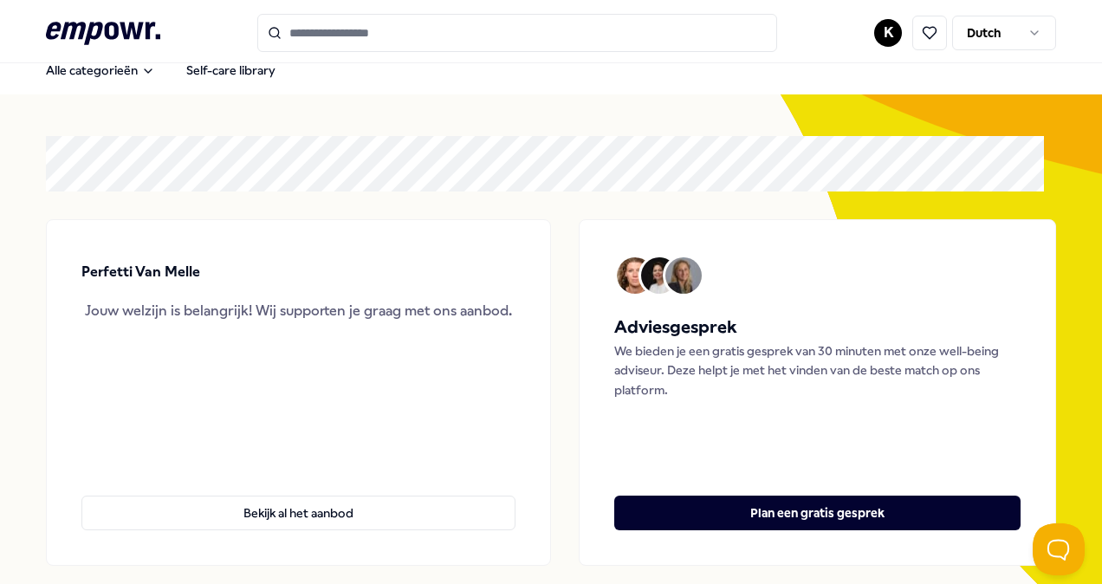
click at [468, 19] on input "Search for products, categories or subcategories" at bounding box center [517, 33] width 520 height 38
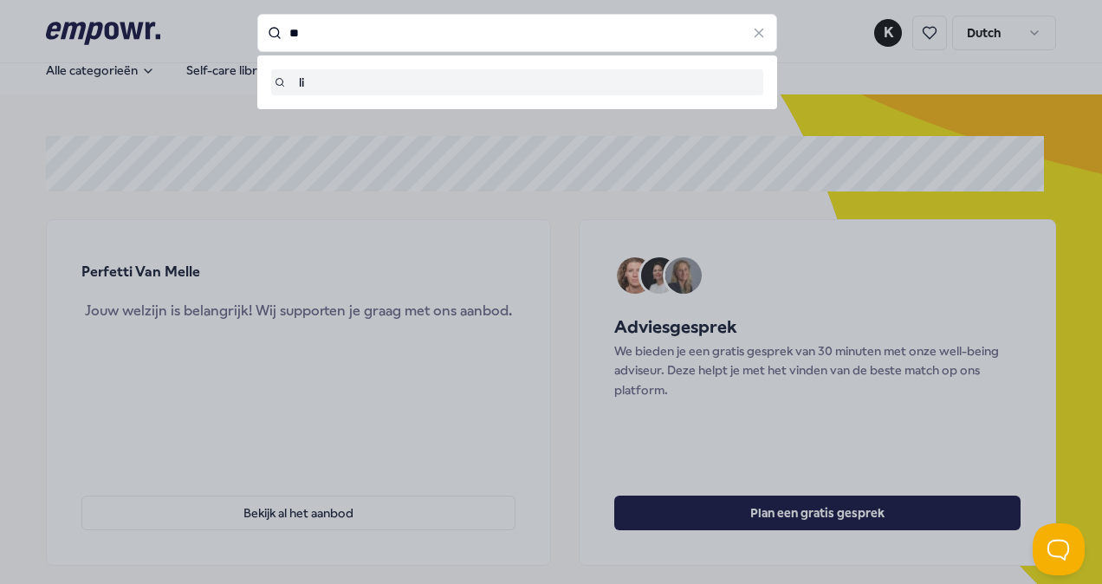
type input "*"
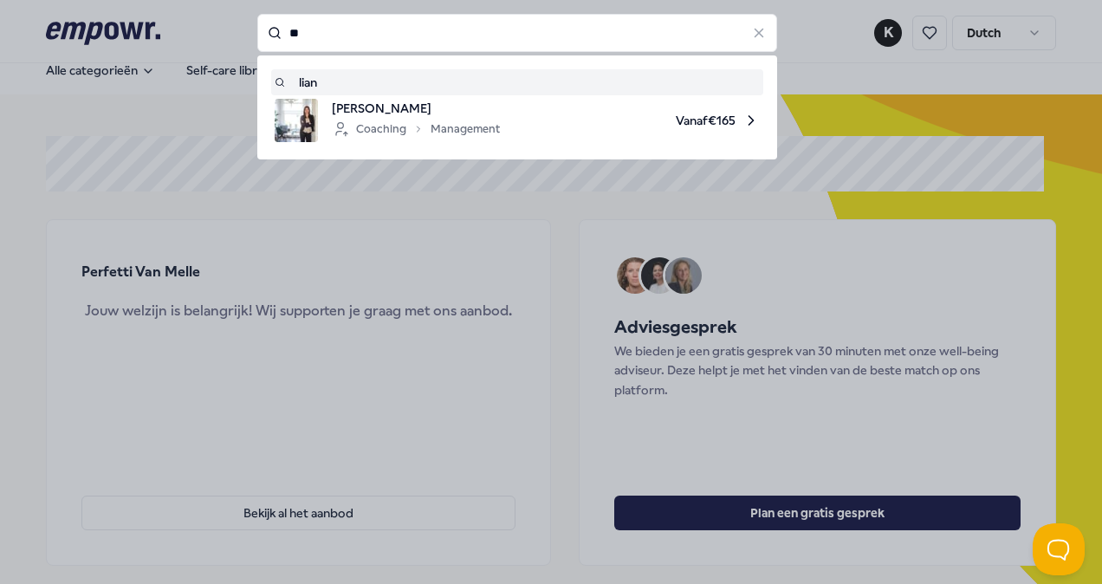
type input "*"
